Goal: Information Seeking & Learning: Find specific fact

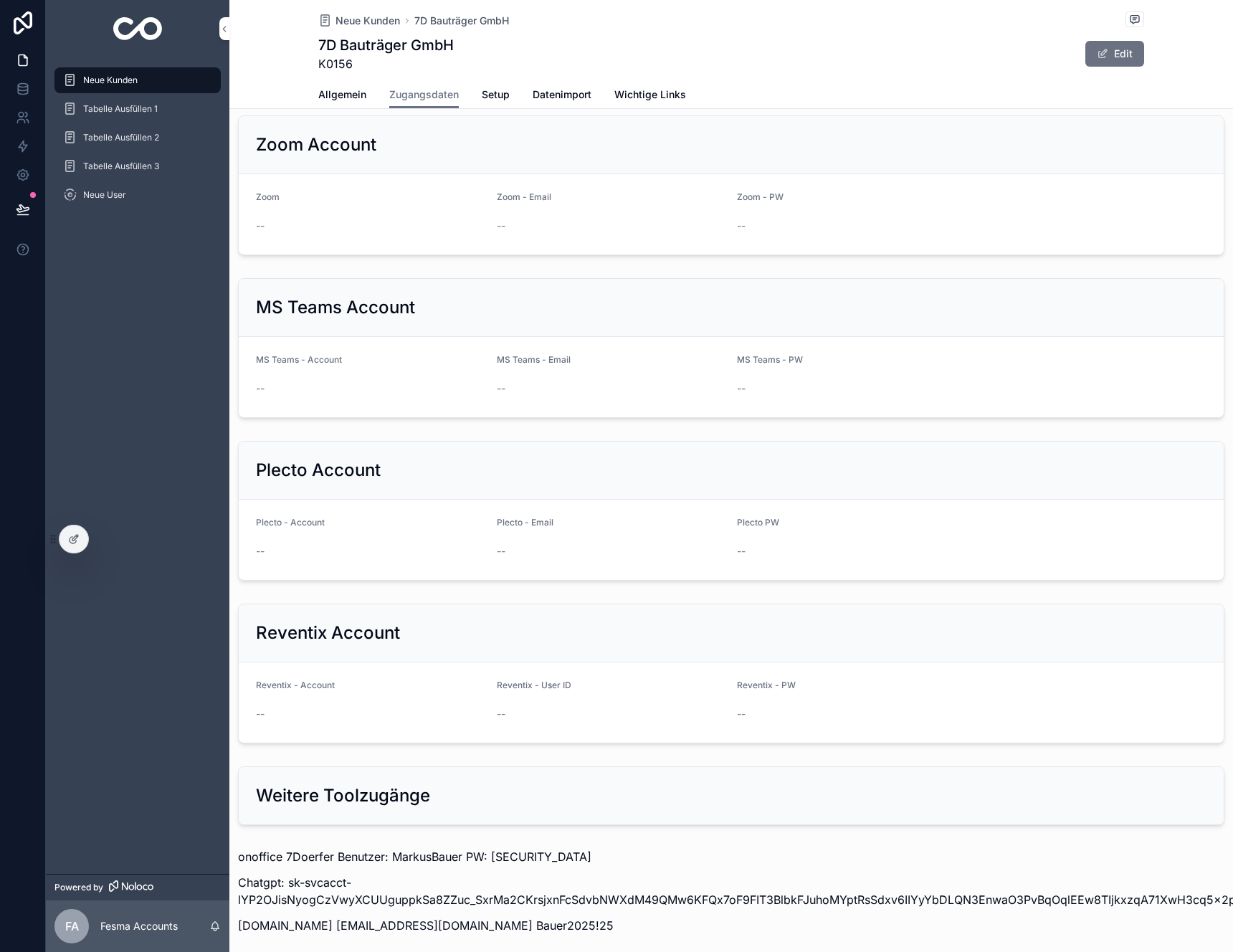
scroll to position [1173, 0]
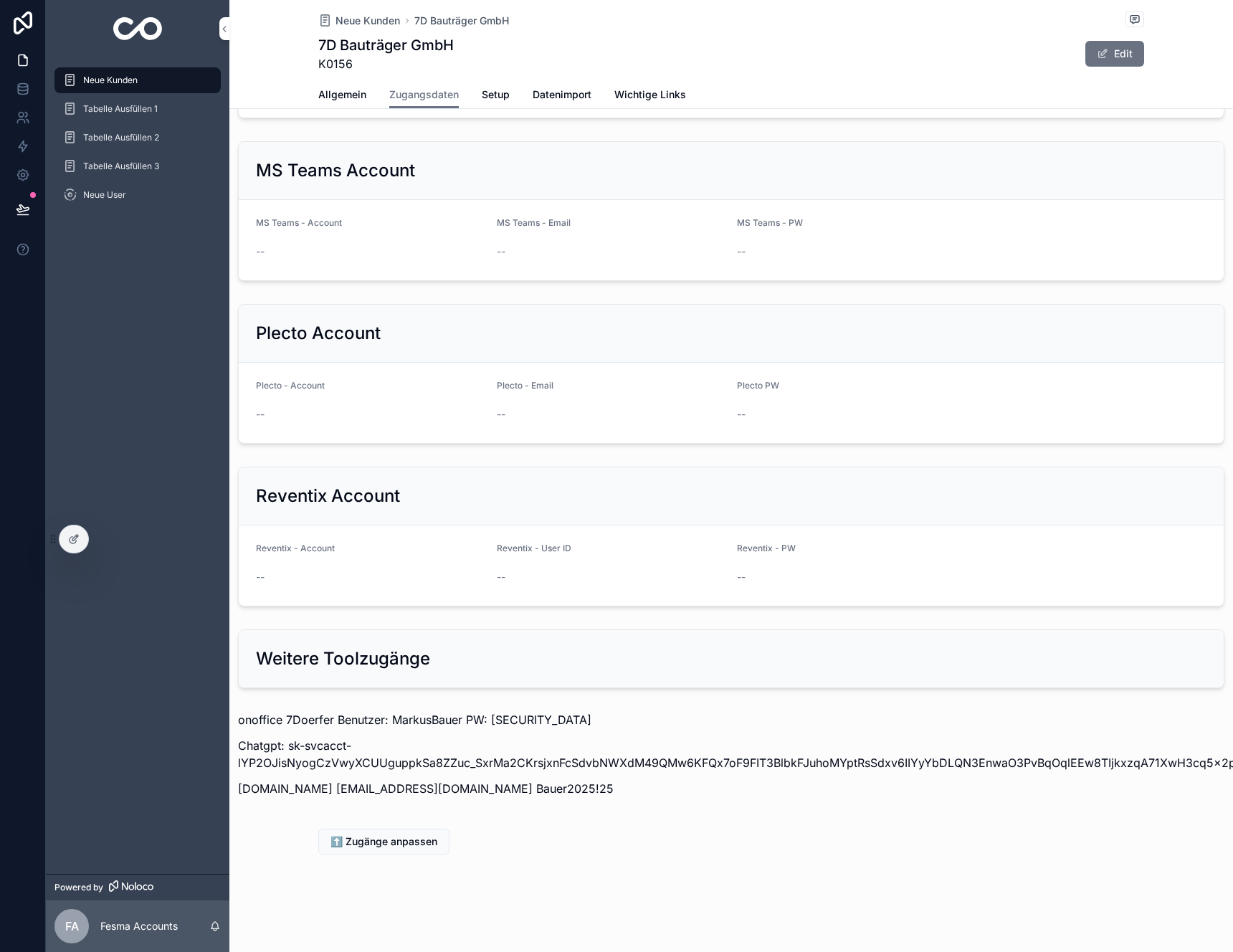
click at [300, 721] on p "onoffice 7Doerfer Benutzer: MarkusBauer PW: [SECURITY_DATA]" at bounding box center [731, 719] width 986 height 17
click at [307, 720] on p "onoffice 7Doerfer Benutzer: MarkusBauer PW: [SECURITY_DATA]" at bounding box center [731, 719] width 986 height 17
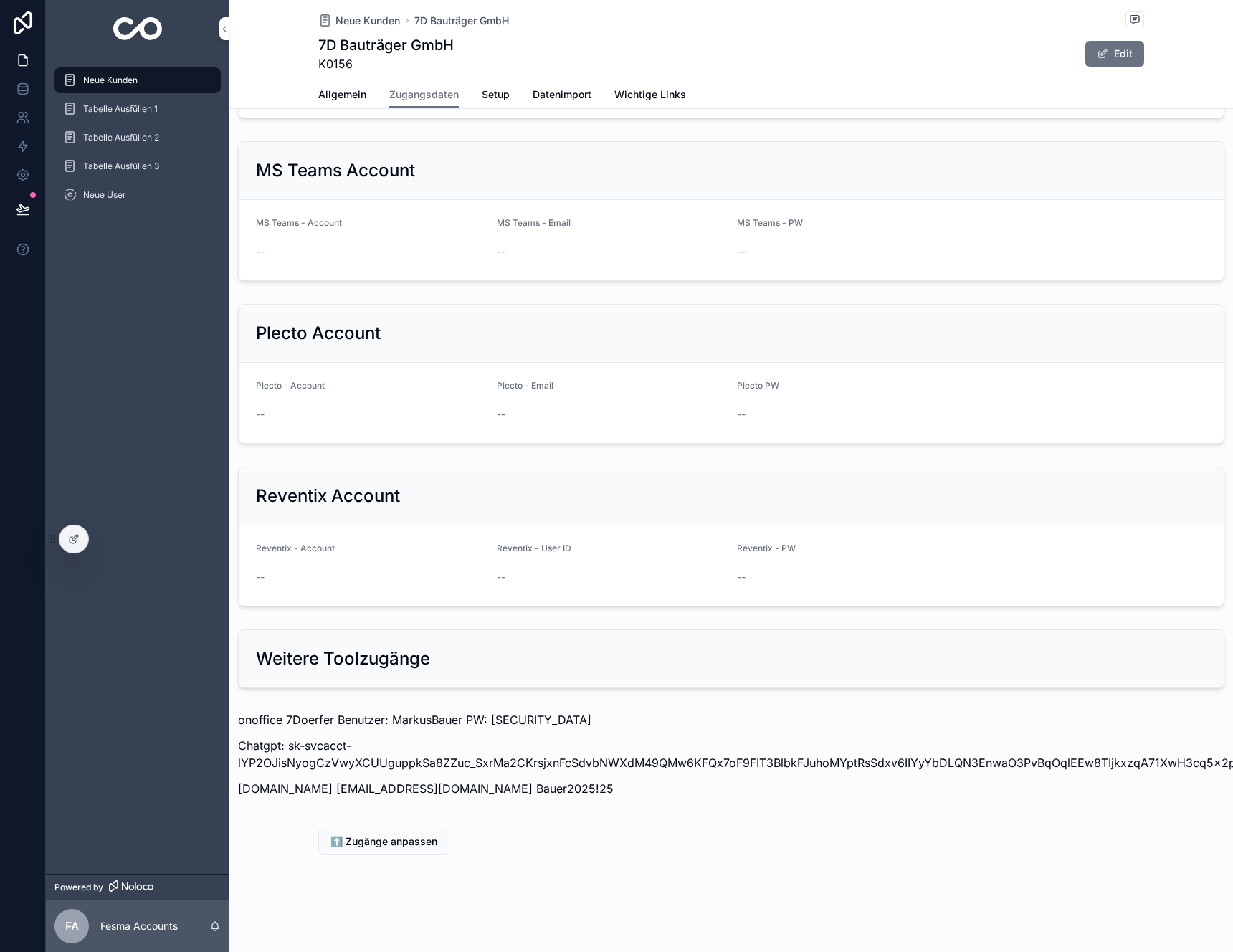
click at [430, 716] on p "onoffice 7Doerfer Benutzer: MarkusBauer PW: [SECURITY_DATA]" at bounding box center [731, 719] width 986 height 17
copy p "MarkusBauer"
click at [528, 720] on p "onoffice 7Doerfer Benutzer: MarkusBauer PW: [SECURITY_DATA]" at bounding box center [731, 719] width 986 height 17
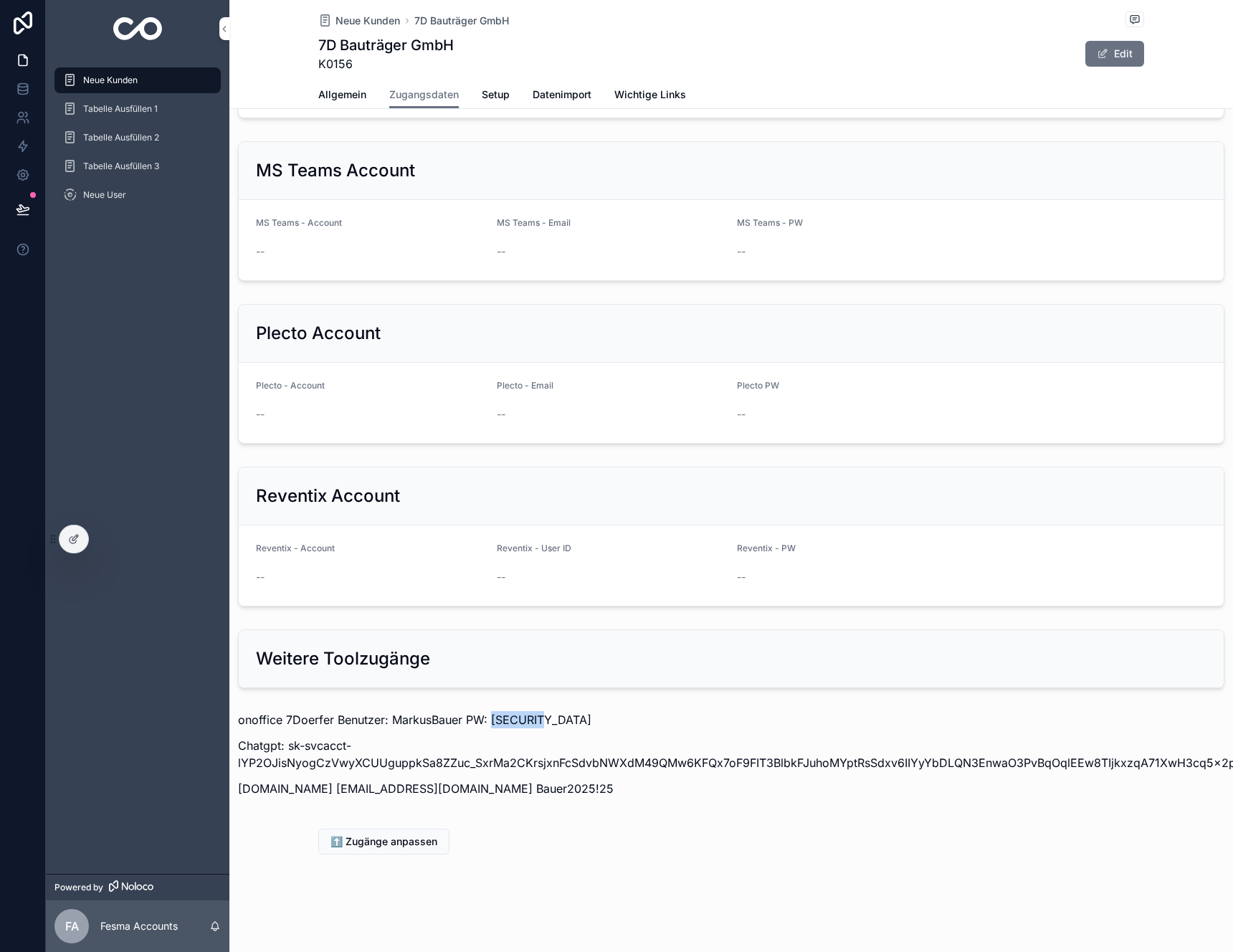
copy p "mb123456"
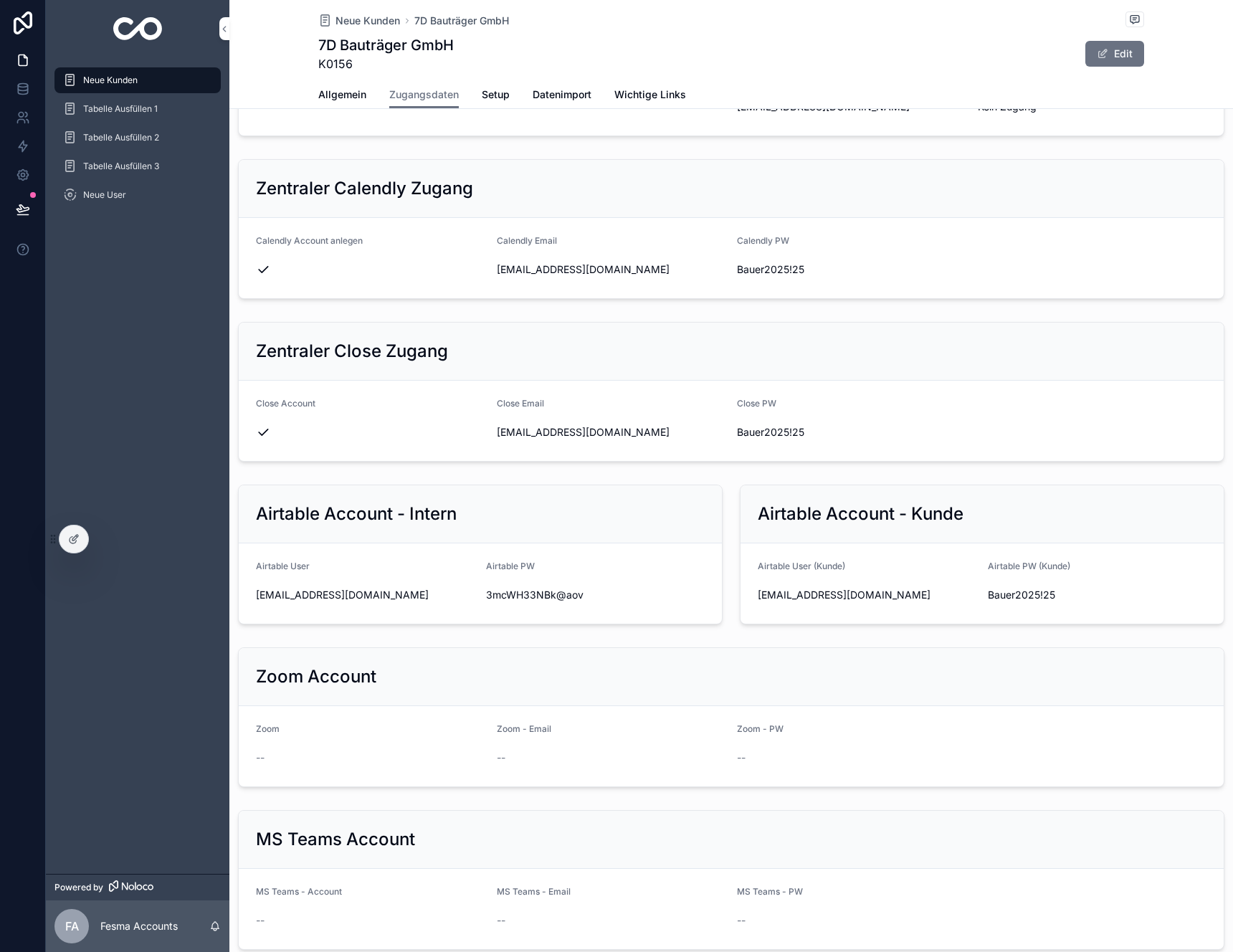
scroll to position [503, 0]
click at [842, 609] on form "Airtable User (Kunde) [EMAIL_ADDRESS][DOMAIN_NAME] Airtable PW (Kunde) Bauer202…" at bounding box center [982, 584] width 483 height 80
drag, startPoint x: 847, startPoint y: 602, endPoint x: 748, endPoint y: 594, distance: 99.3
click at [758, 594] on div "[EMAIL_ADDRESS][DOMAIN_NAME]" at bounding box center [867, 596] width 219 height 23
click at [0, 0] on icon "scrollable content" at bounding box center [0, 0] width 0 height 0
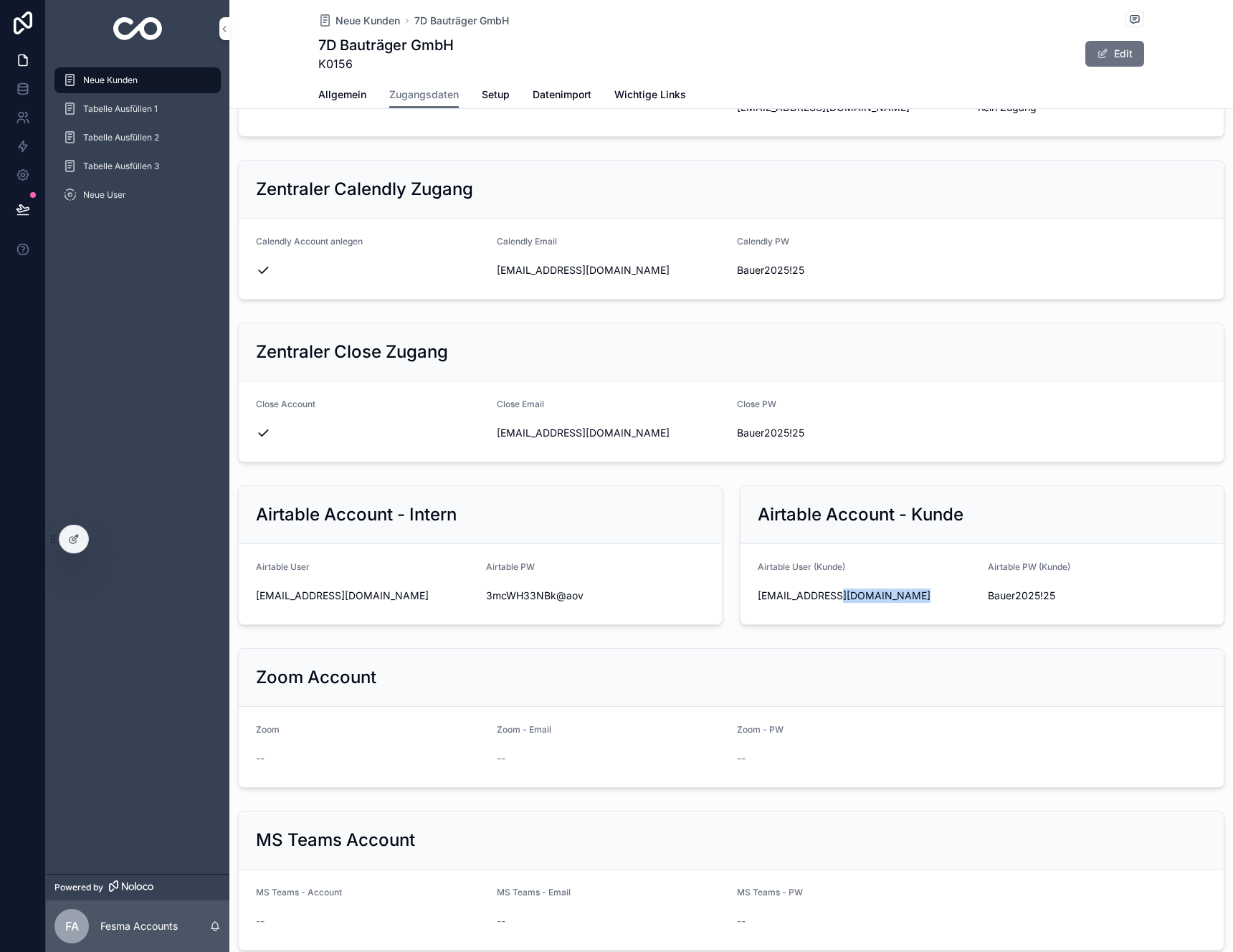
click at [1037, 590] on span "Bauer2025!25" at bounding box center [1097, 595] width 219 height 14
copy div "Bauer2025!25"
